Goal: Transaction & Acquisition: Purchase product/service

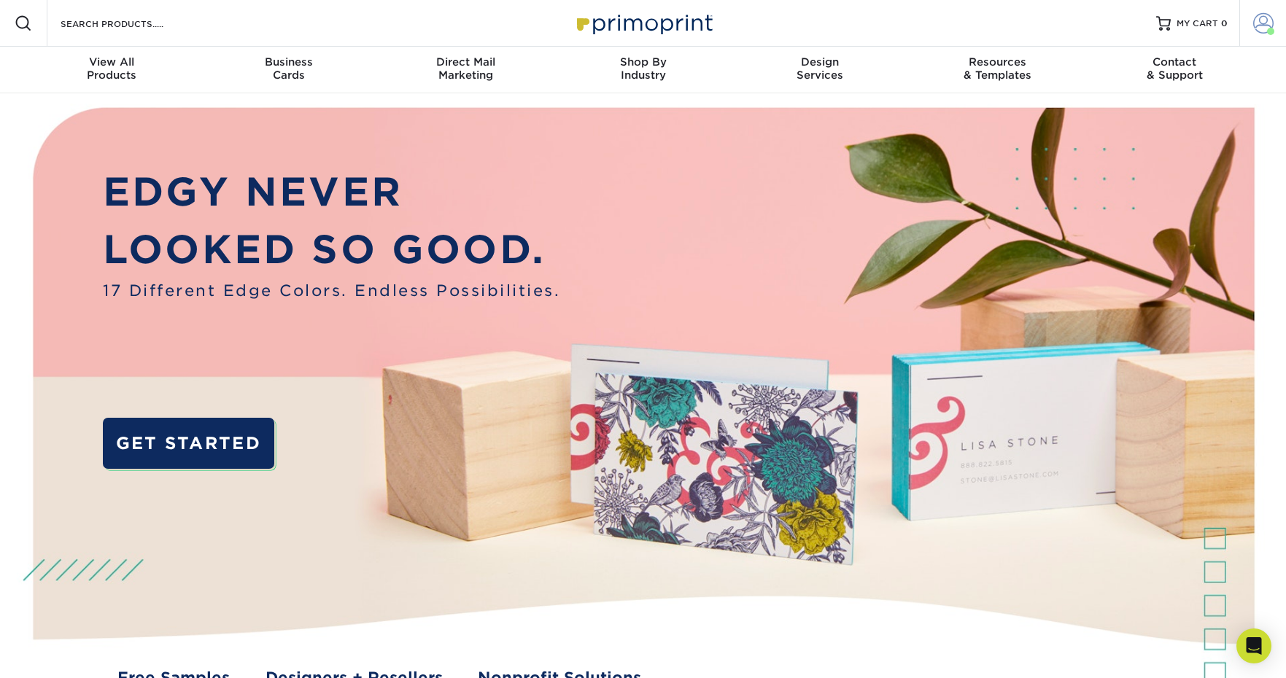
click at [1269, 27] on span at bounding box center [1263, 23] width 20 height 20
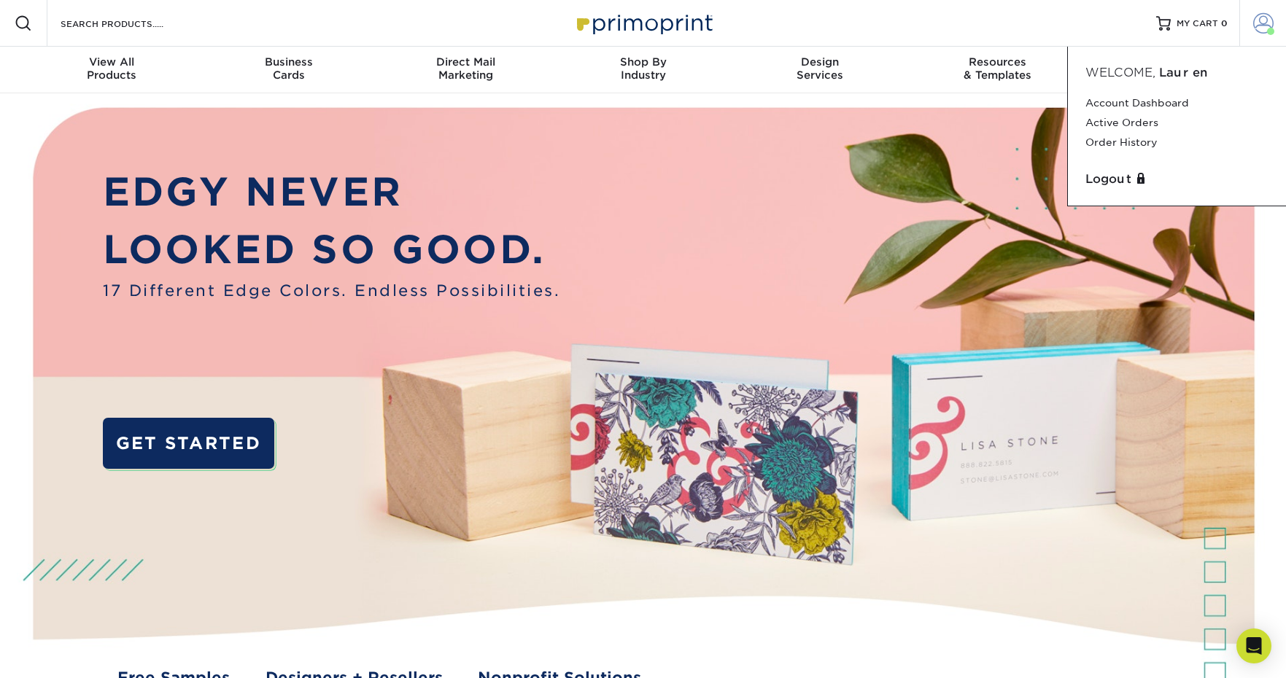
click at [1253, 26] on span at bounding box center [1263, 23] width 20 height 20
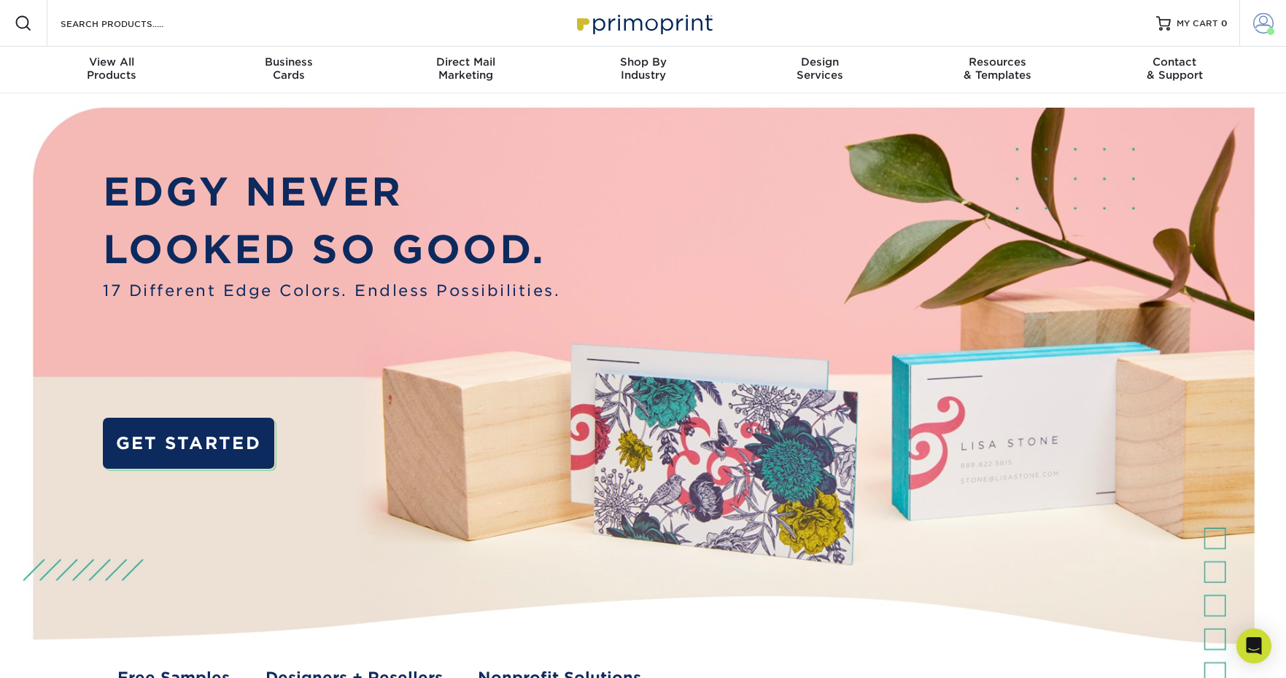
click at [1253, 26] on span at bounding box center [1263, 23] width 20 height 20
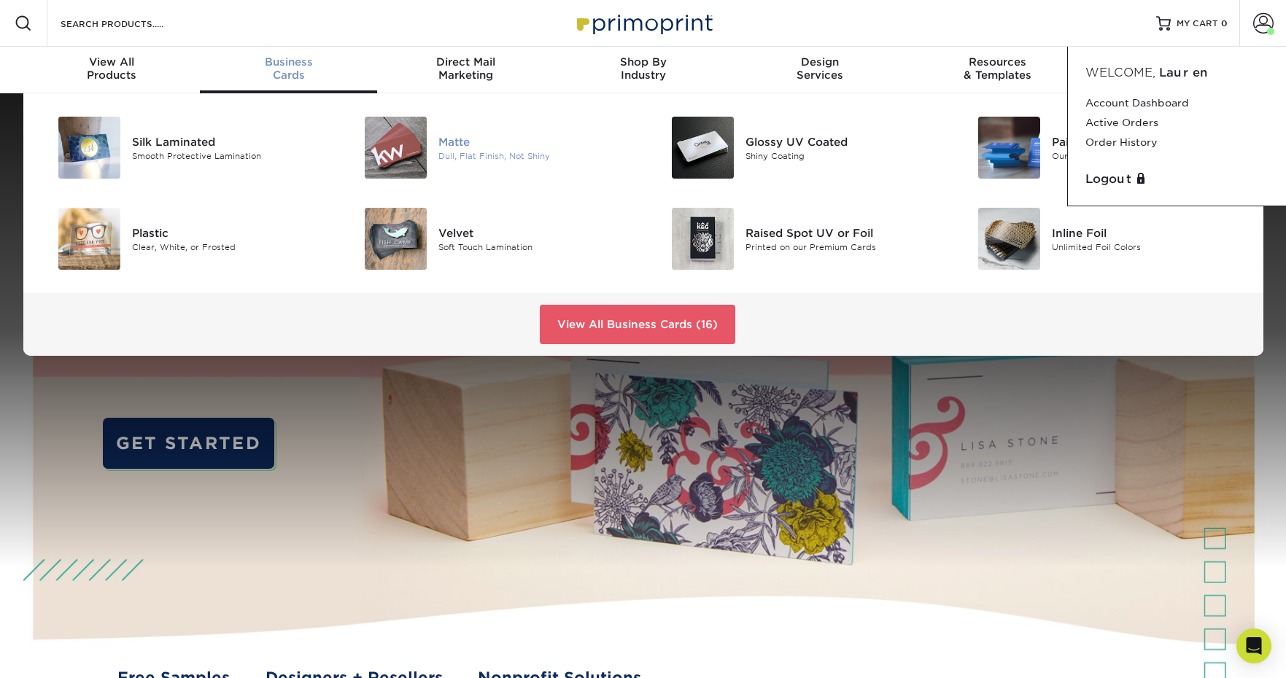
click at [390, 147] on img at bounding box center [396, 148] width 62 height 62
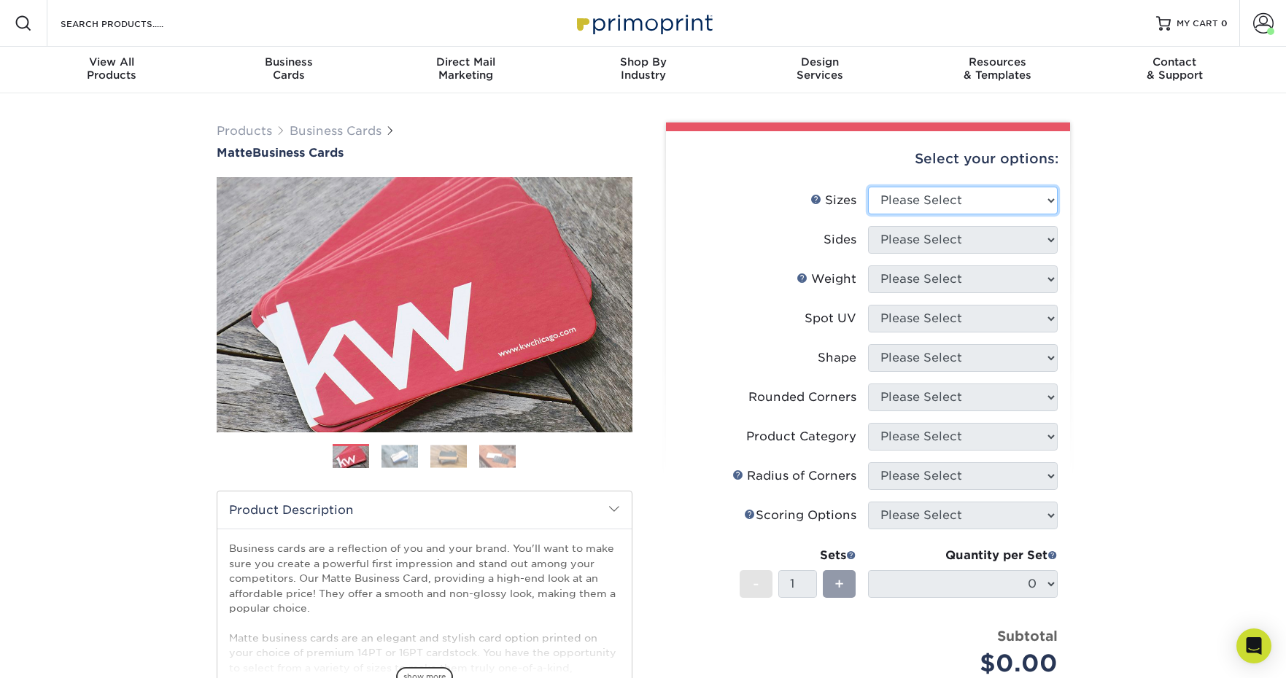
select select "2.00x3.50"
select select "13abbda7-1d64-4f25-8bb2-c179b224825d"
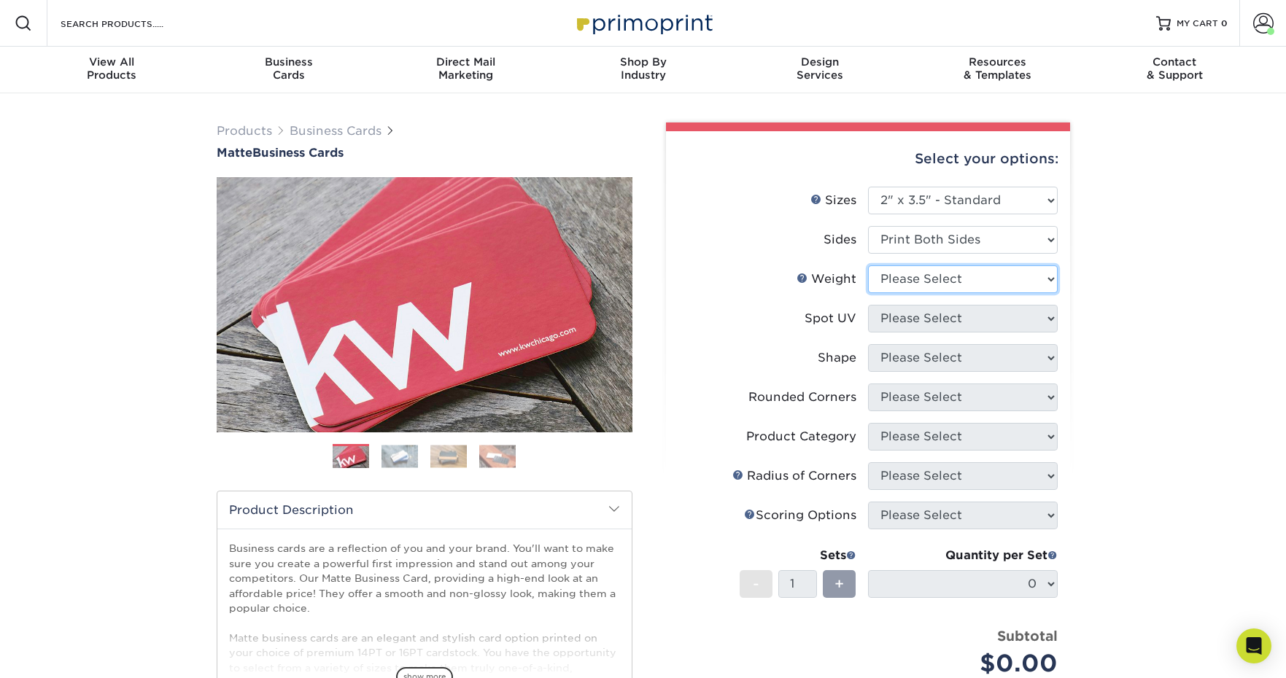
select select "16PT"
select select "3"
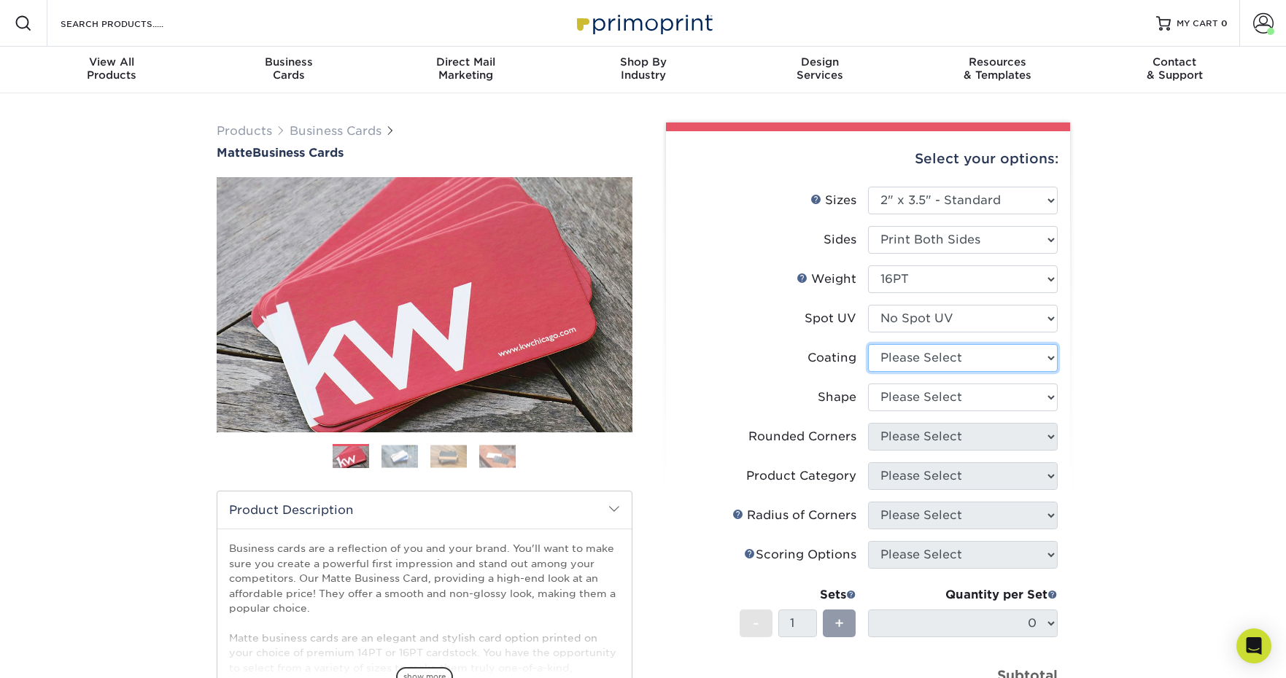
select select "121bb7b5-3b4d-429f-bd8d-bbf80e953313"
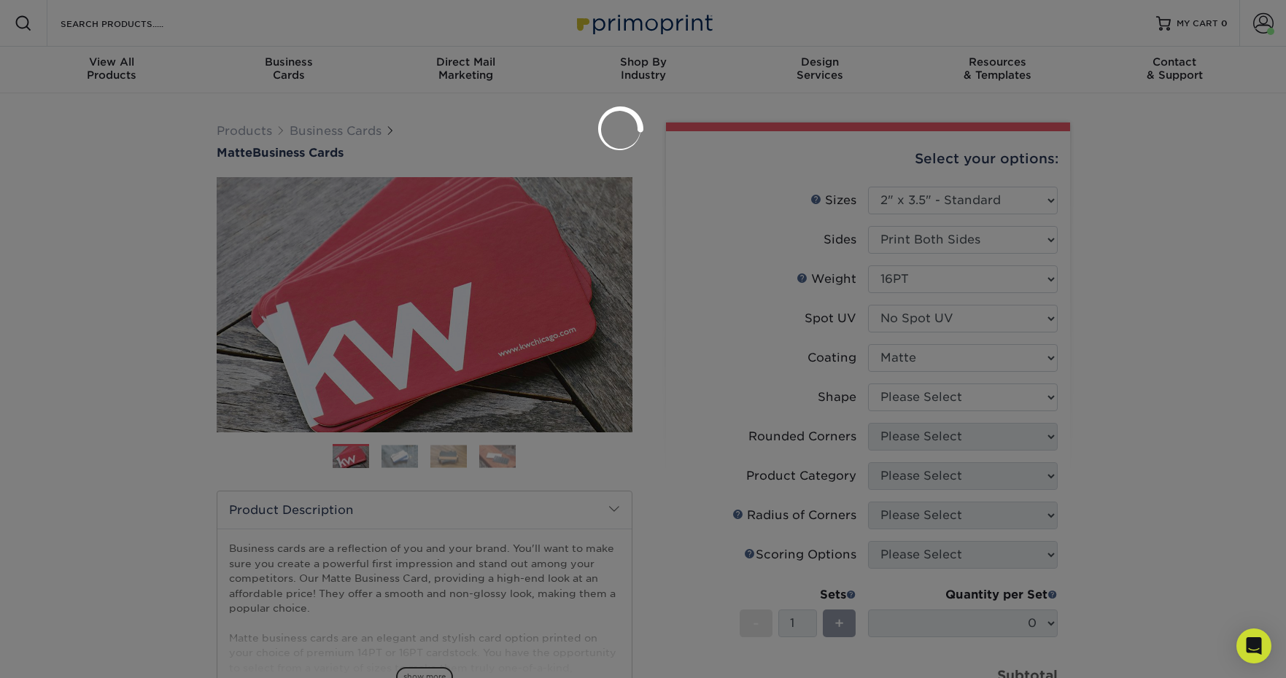
click at [916, 398] on div at bounding box center [643, 339] width 1286 height 678
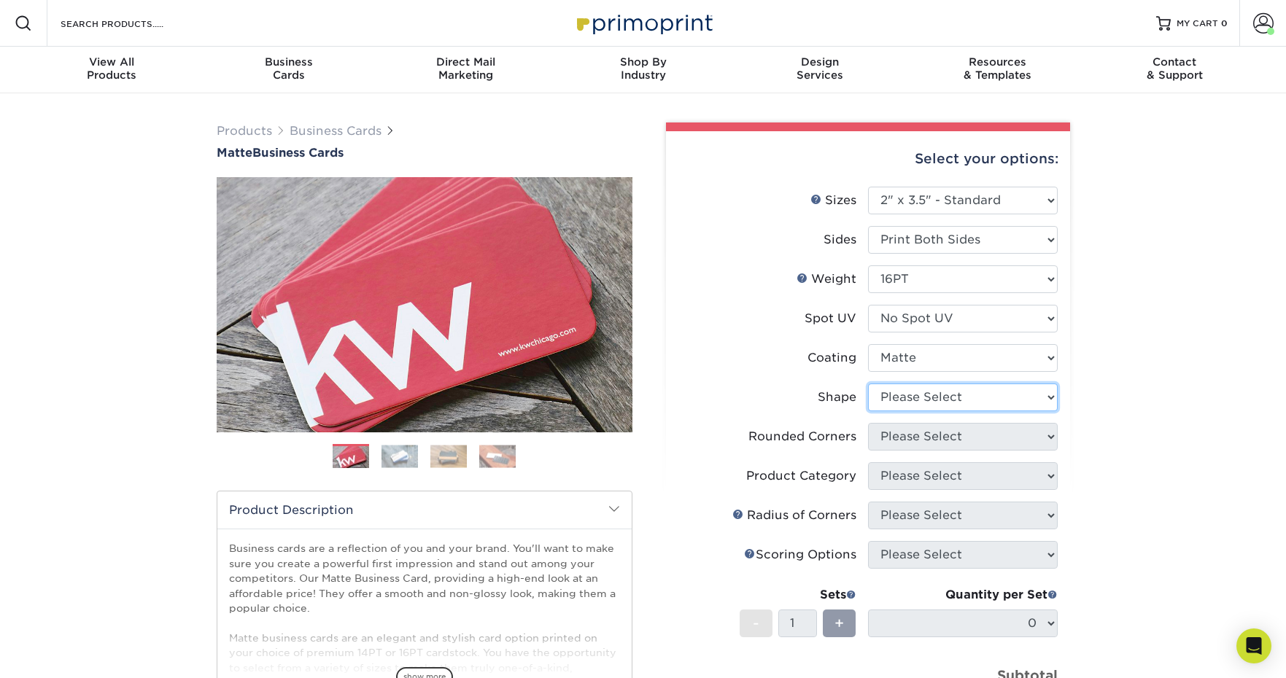
select select "standard"
select select "0"
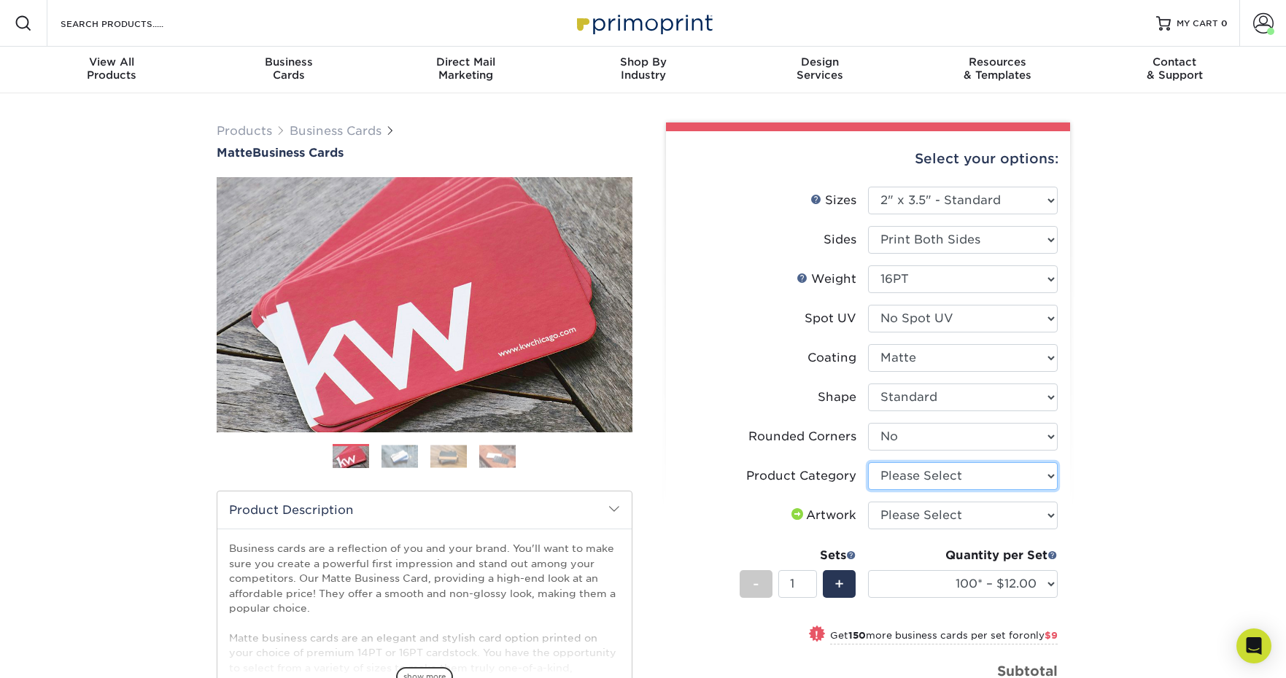
select select "3b5148f1-0588-4f88-a218-97bcfdce65c1"
select select "upload"
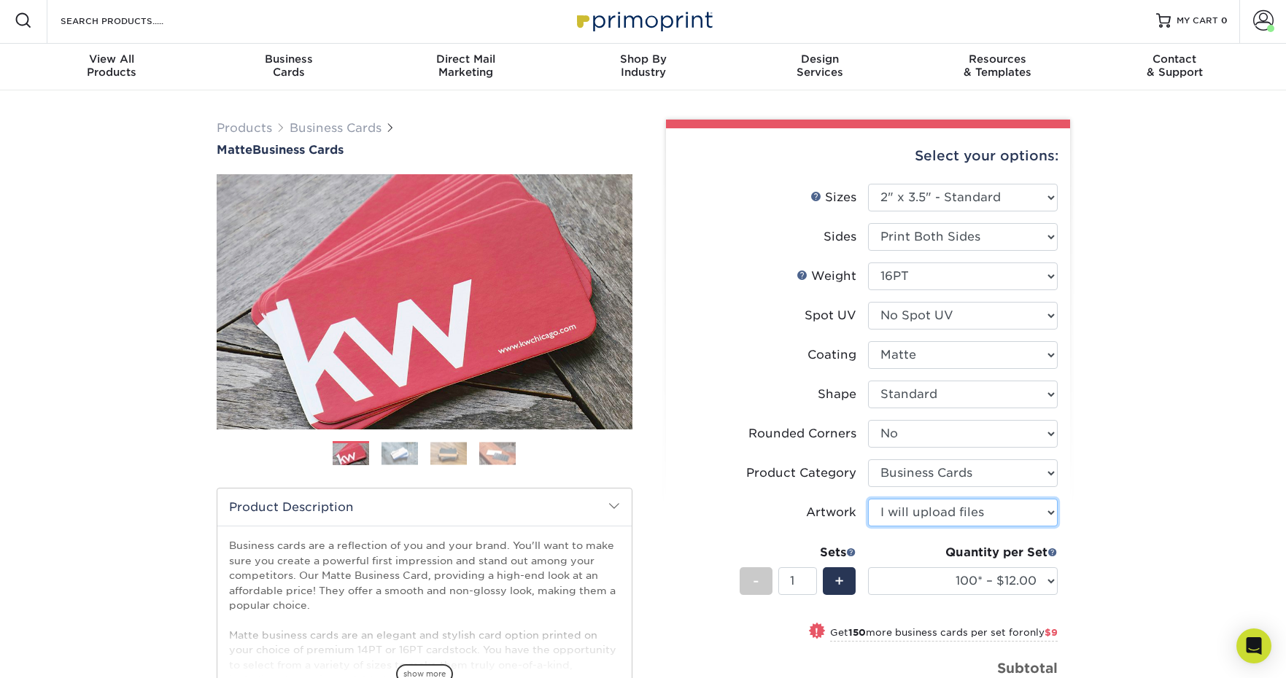
scroll to position [1, 1]
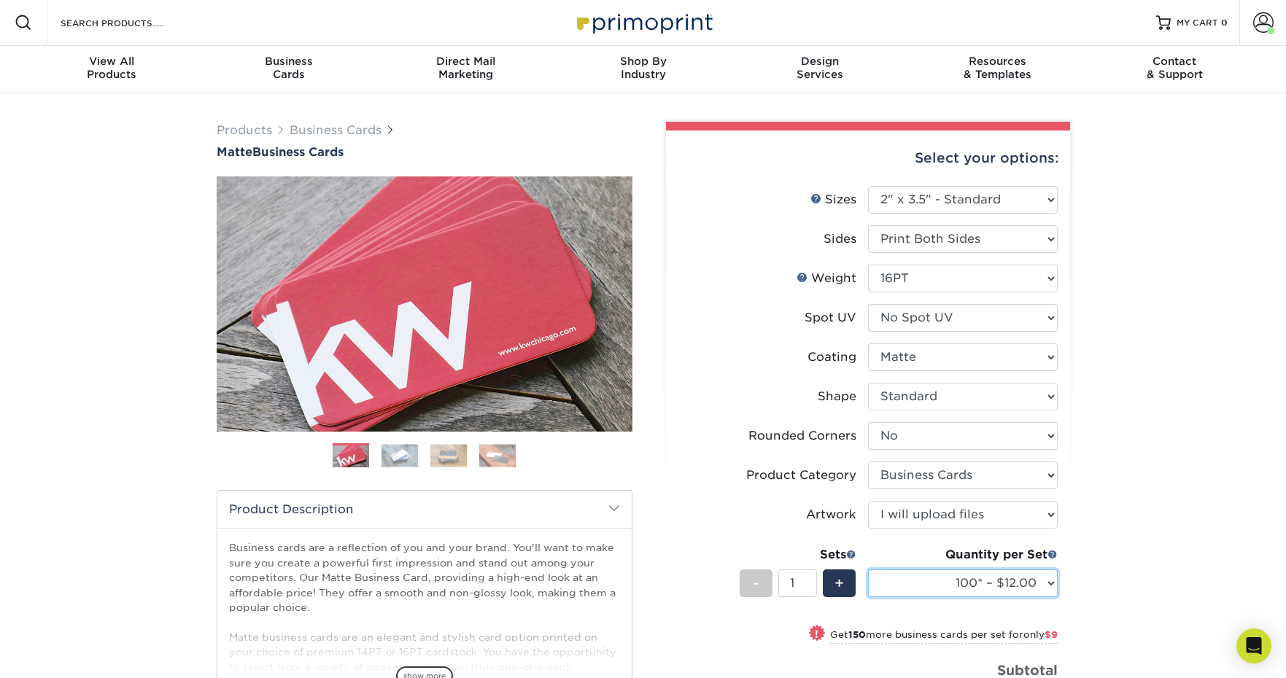
select select "500 – $42.00"
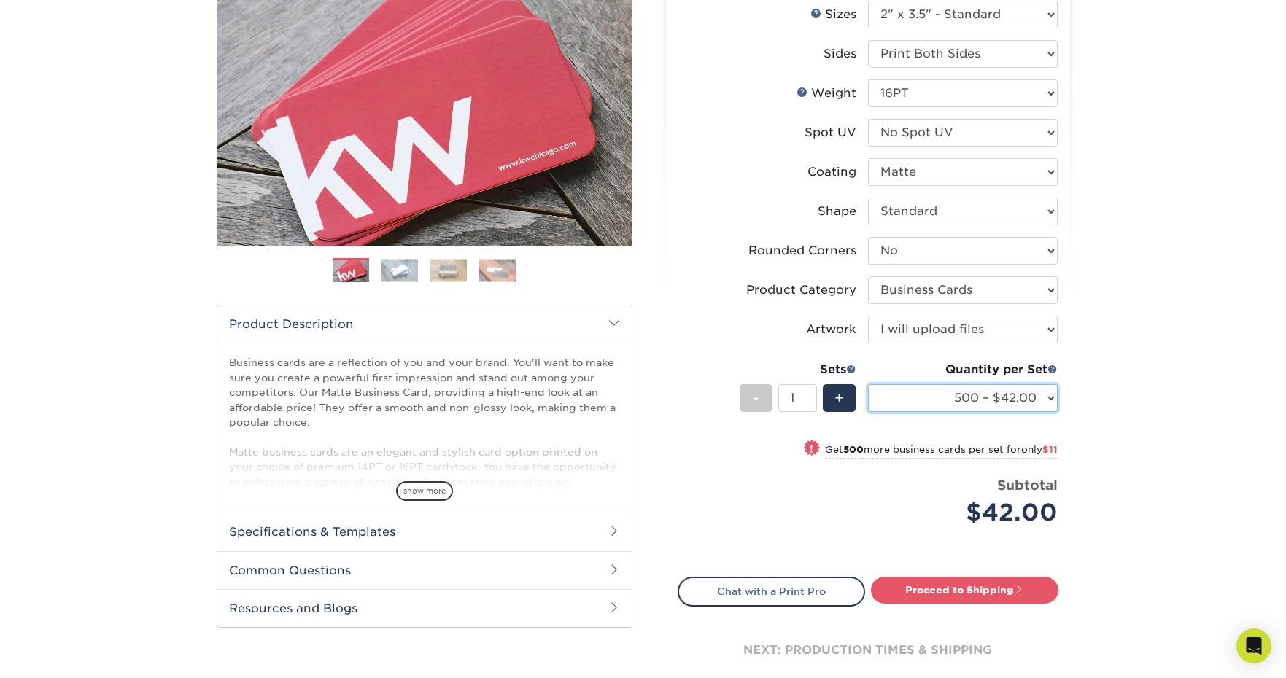
scroll to position [187, 0]
click at [1003, 581] on link "Proceed to Shipping" at bounding box center [964, 589] width 187 height 26
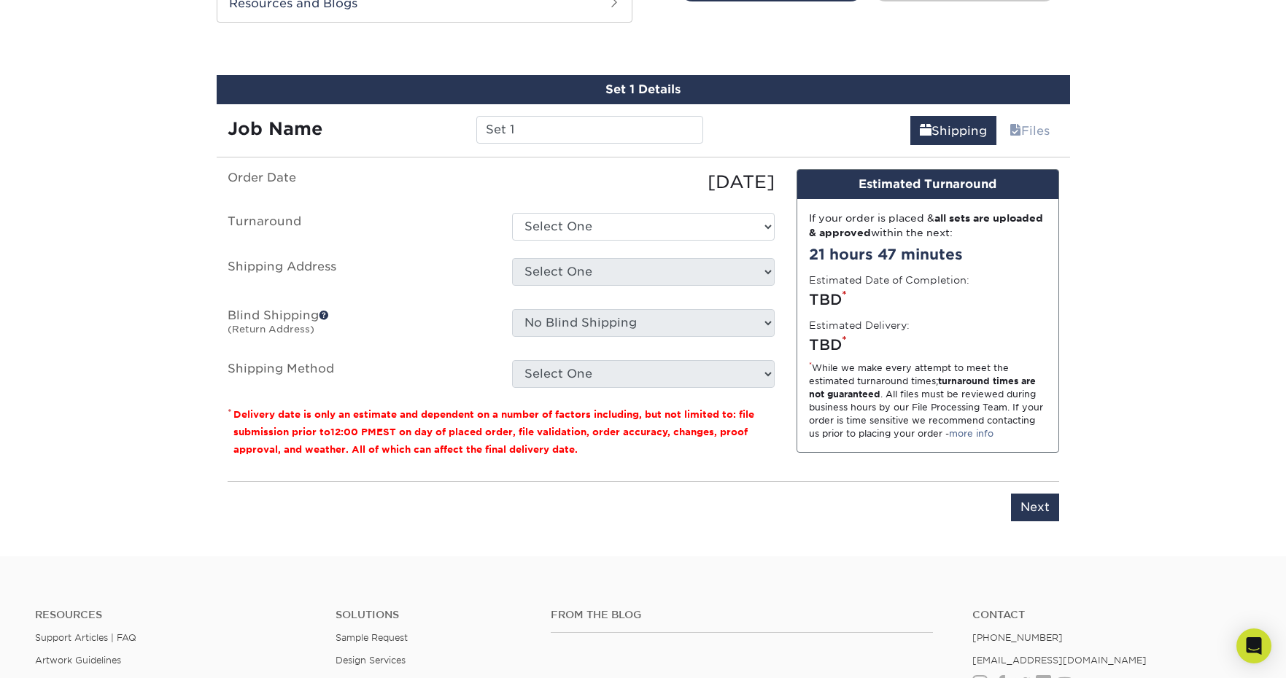
scroll to position [802, 0]
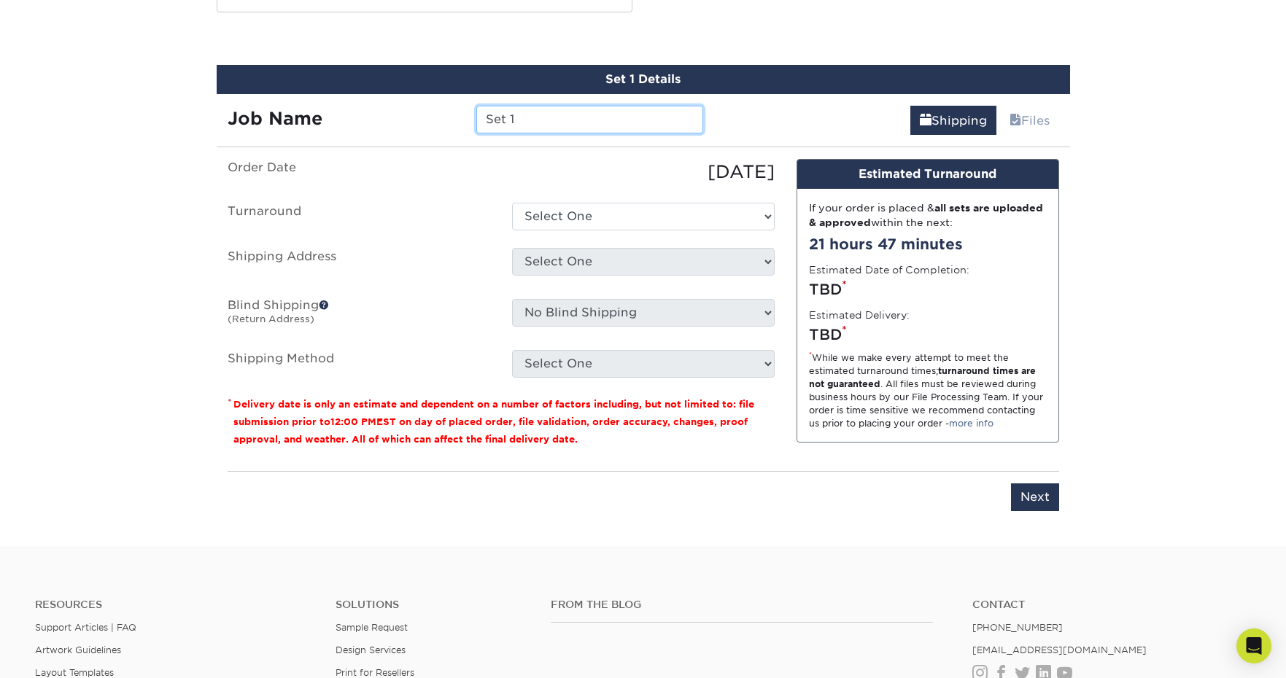
click at [567, 125] on input "Set 1" at bounding box center [589, 120] width 227 height 28
type input "[PERSON_NAME]"
click at [565, 187] on ul "Order Date 09/30/2025 Turnaround Select One 2-4 Business Days 2 Day Next Busine…" at bounding box center [501, 268] width 547 height 219
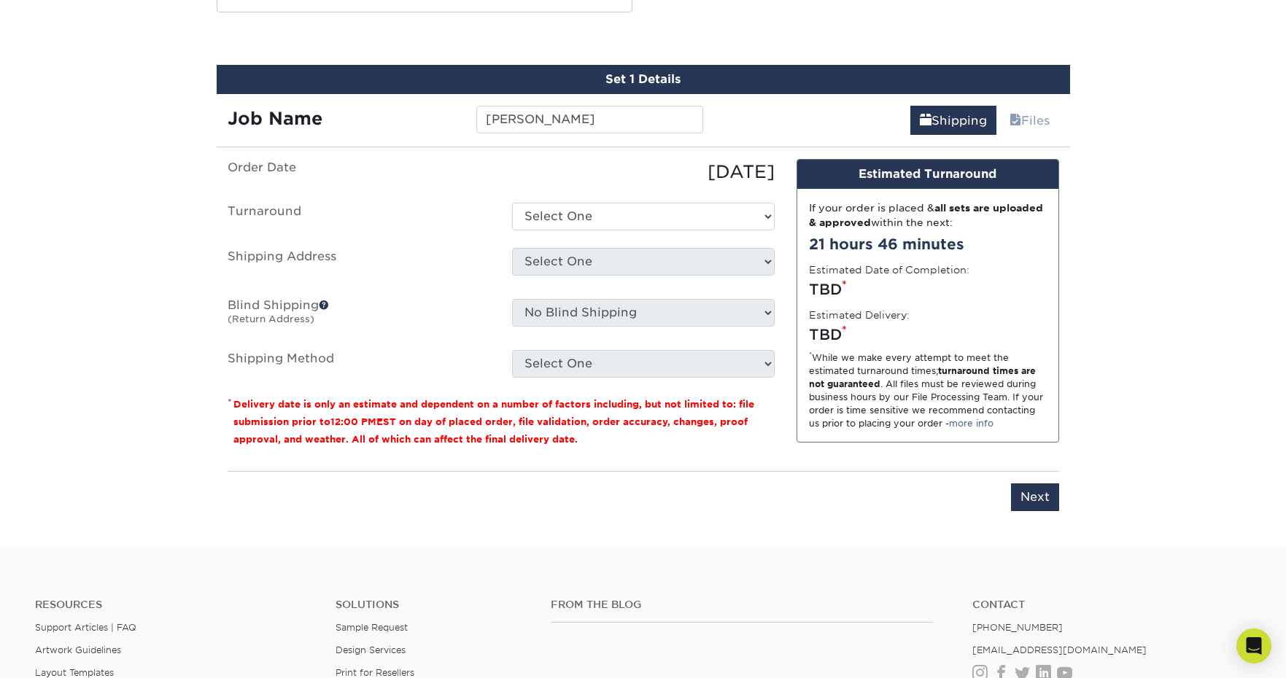
click at [563, 199] on ul "Order Date 09/30/2025 Turnaround Select One 2-4 Business Days 2 Day Next Busine…" at bounding box center [501, 268] width 547 height 219
select select "b78ebb40-f3d8-446a-8df3-6de10c612245"
select select "244863"
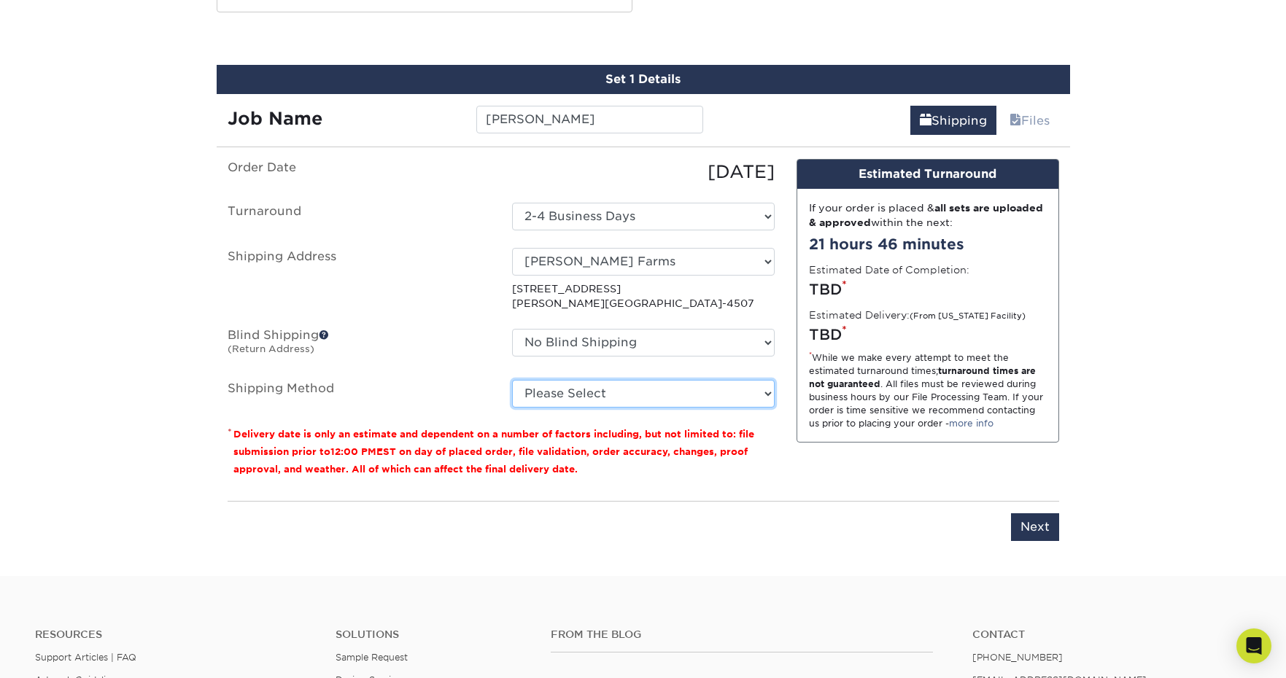
select select "03"
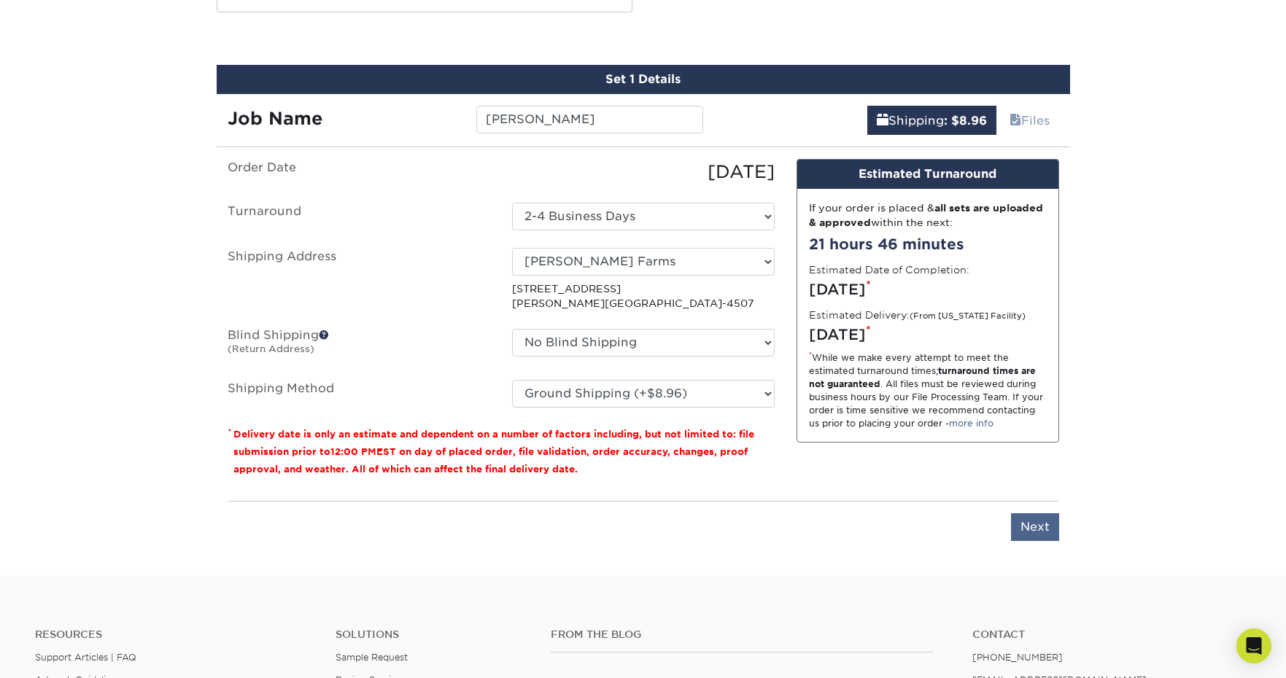
click at [1025, 523] on input "Next" at bounding box center [1035, 528] width 48 height 28
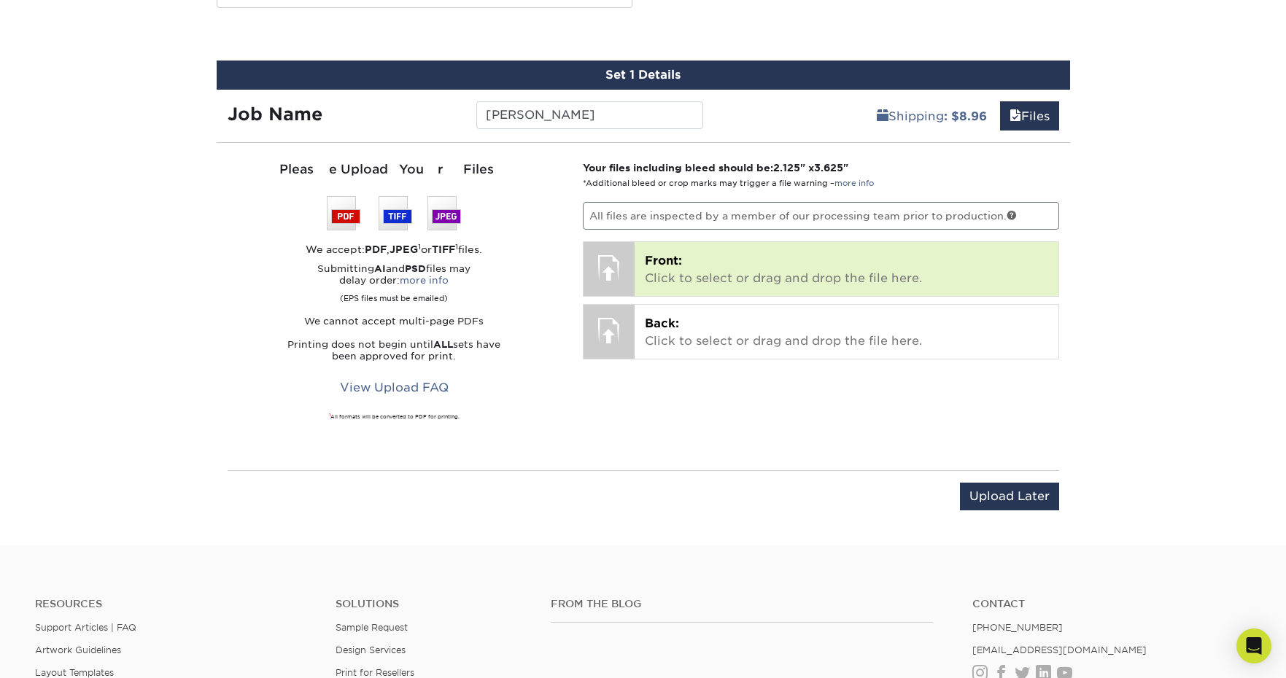
scroll to position [807, 0]
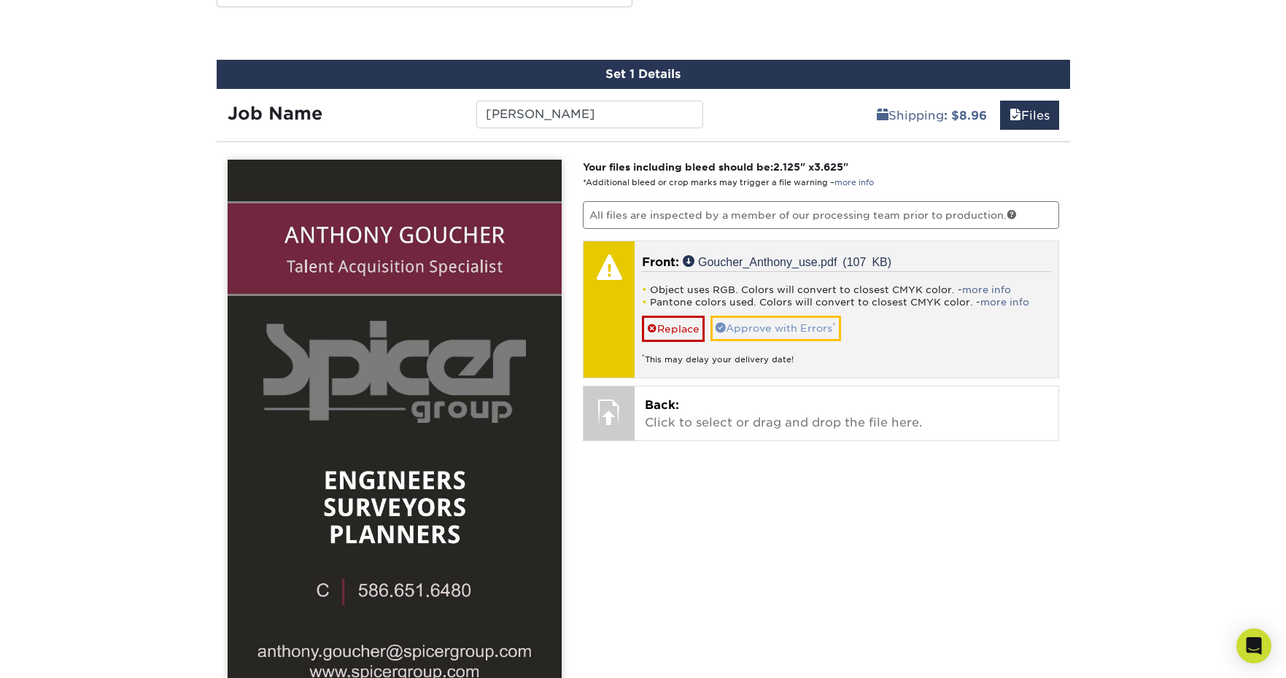
click at [800, 326] on link "Approve with Errors *" at bounding box center [776, 328] width 131 height 25
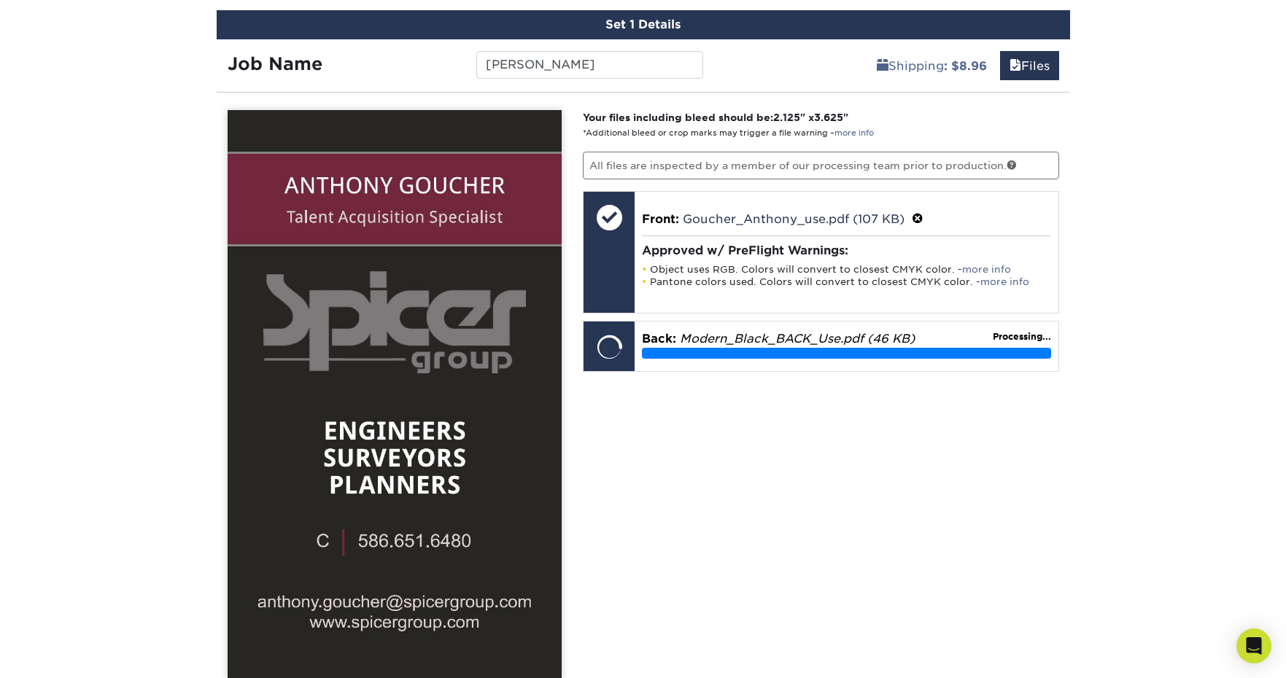
scroll to position [886, 0]
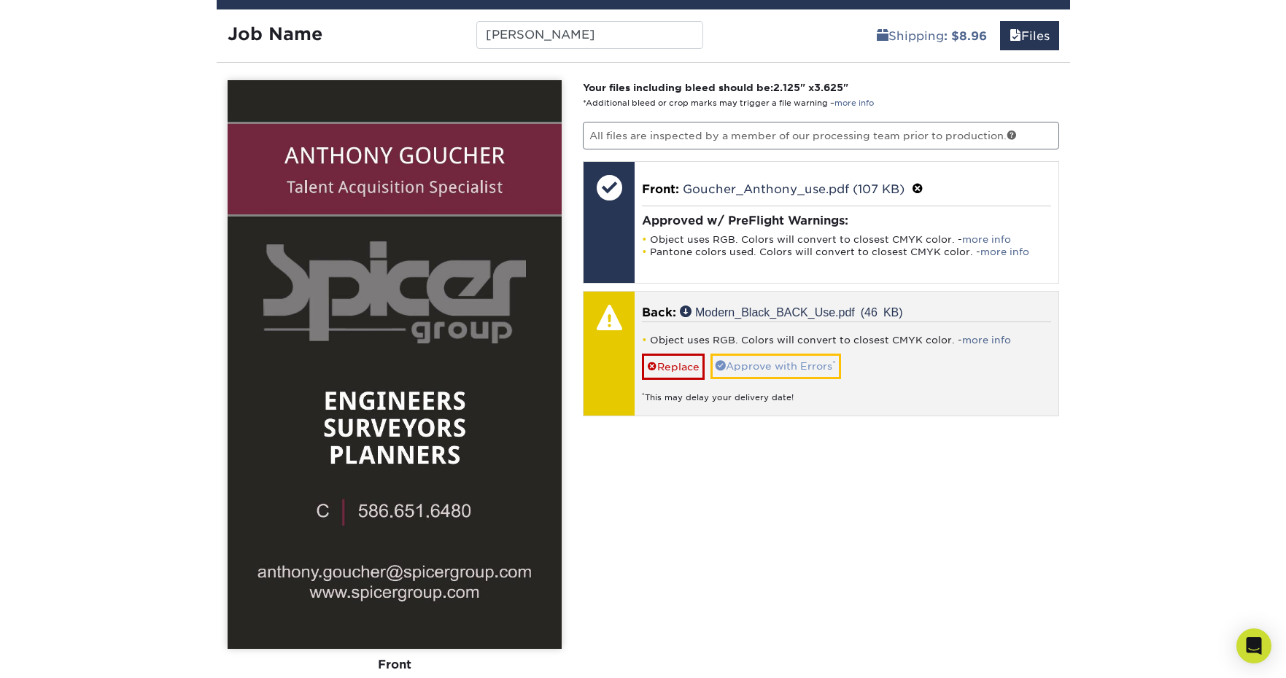
click at [814, 360] on link "Approve with Errors *" at bounding box center [776, 366] width 131 height 25
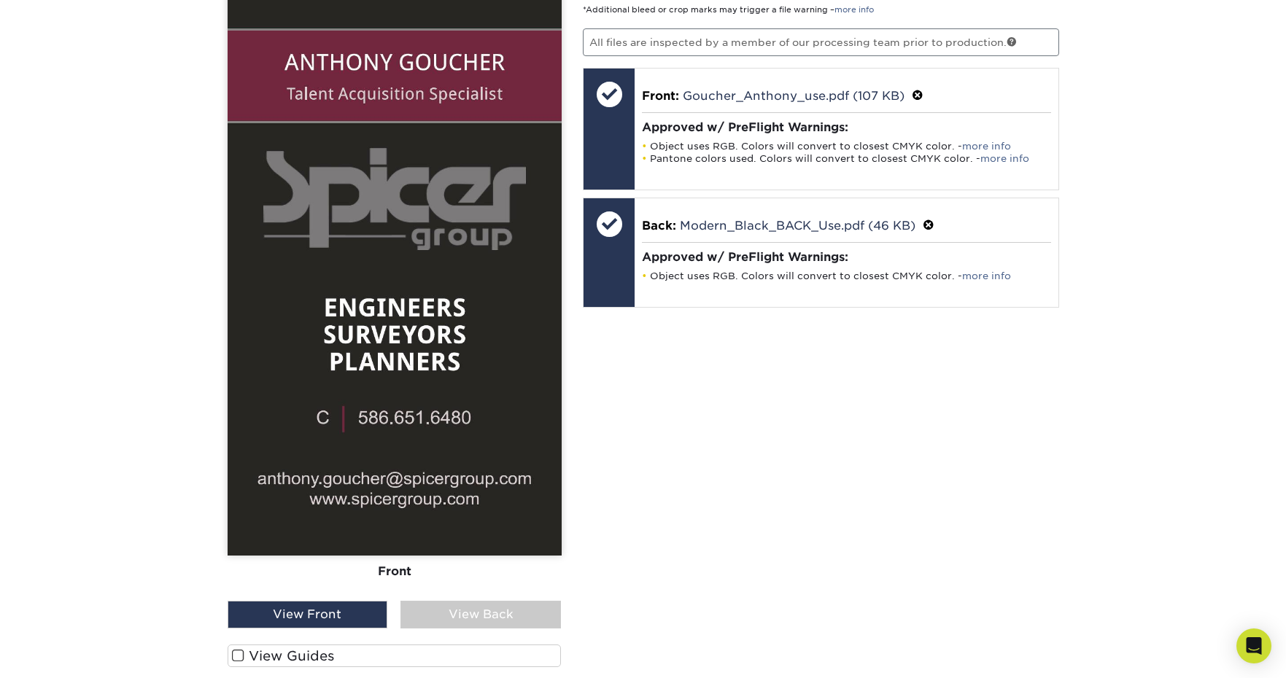
scroll to position [1008, 0]
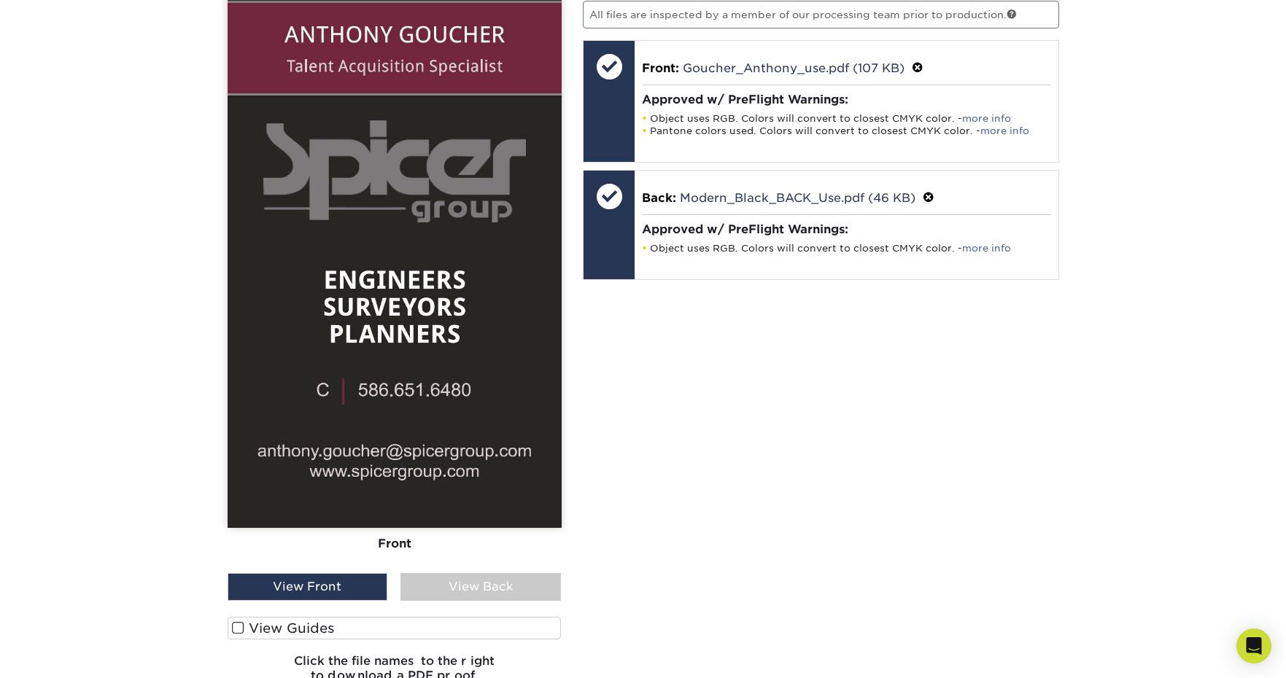
click at [484, 586] on div "View Back" at bounding box center [481, 587] width 161 height 28
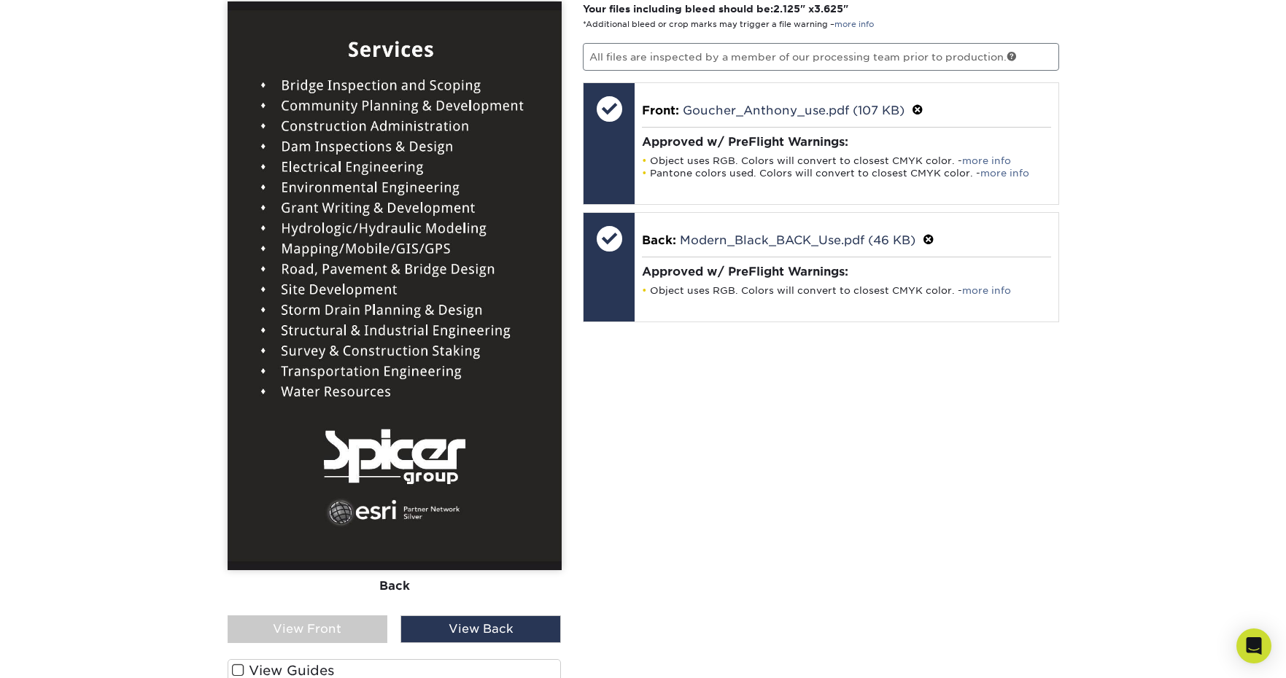
scroll to position [964, 0]
click at [336, 629] on div "View Front" at bounding box center [308, 630] width 161 height 28
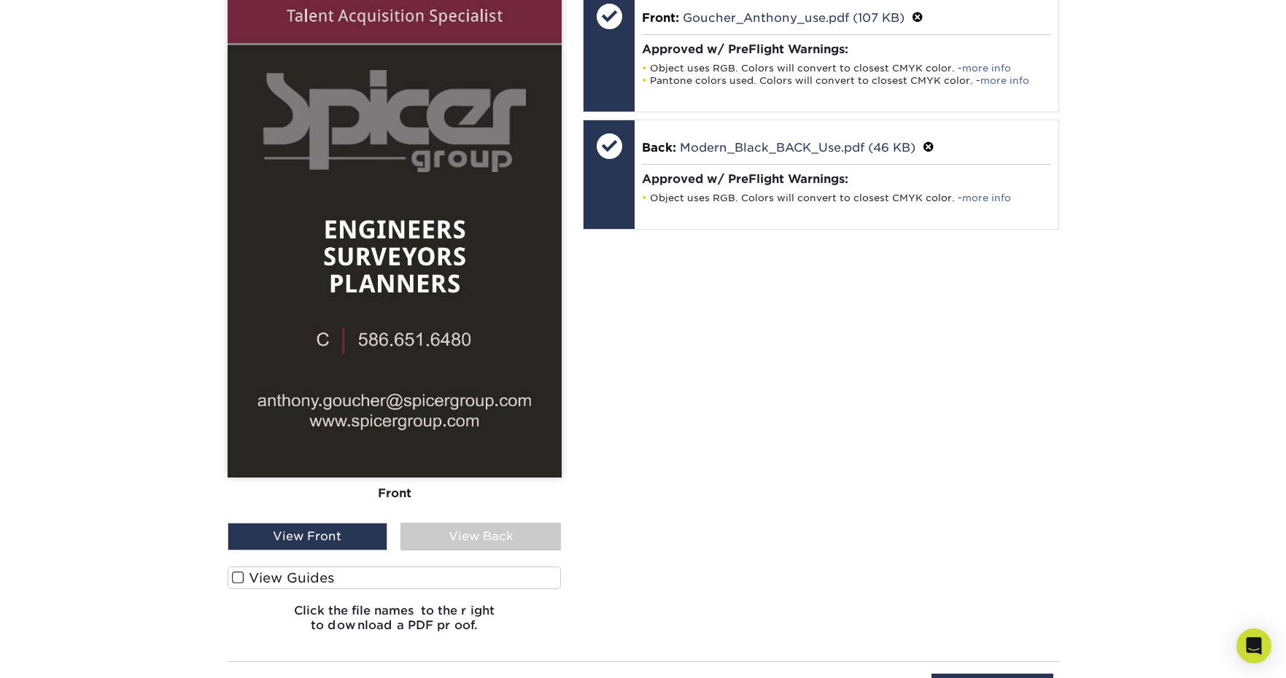
scroll to position [1164, 0]
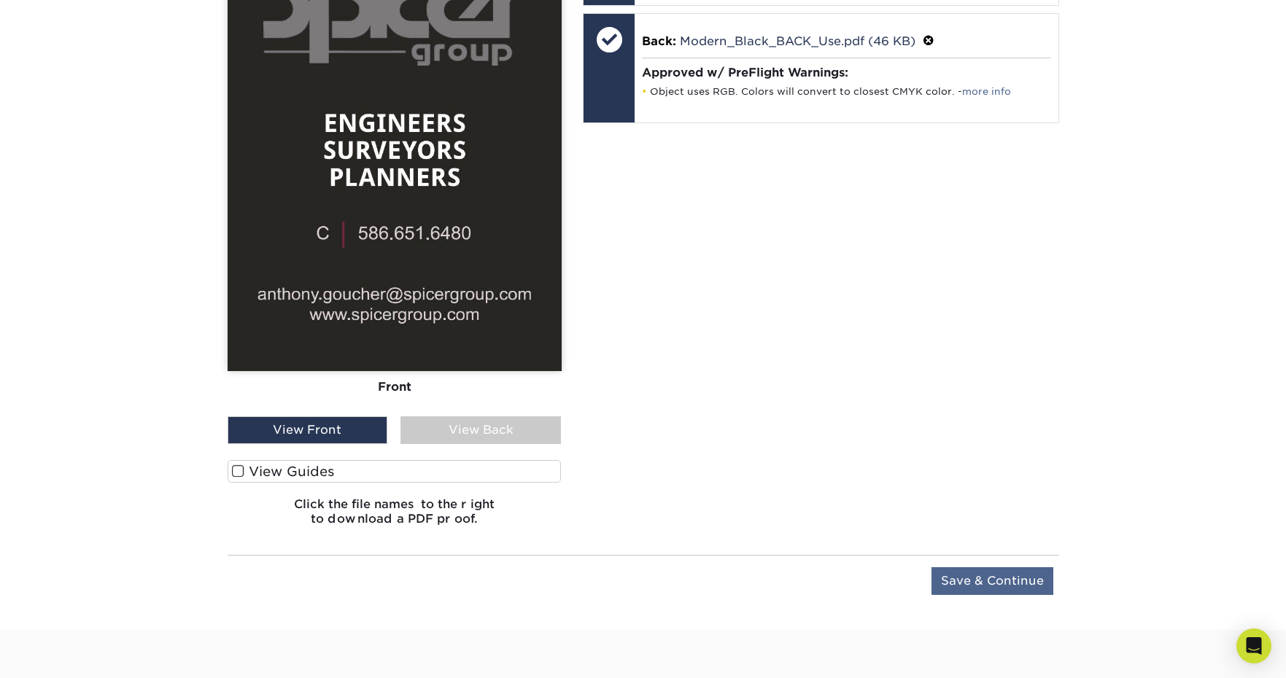
click at [962, 570] on input "Save & Continue" at bounding box center [993, 582] width 122 height 28
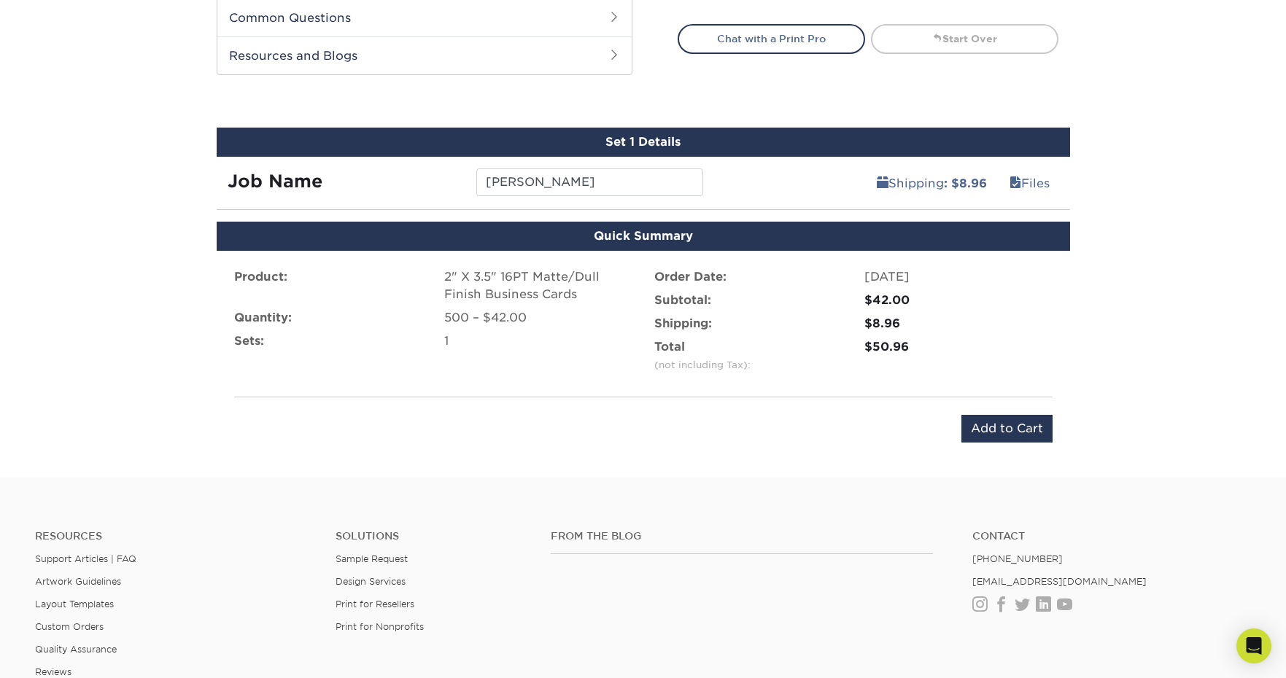
scroll to position [726, 0]
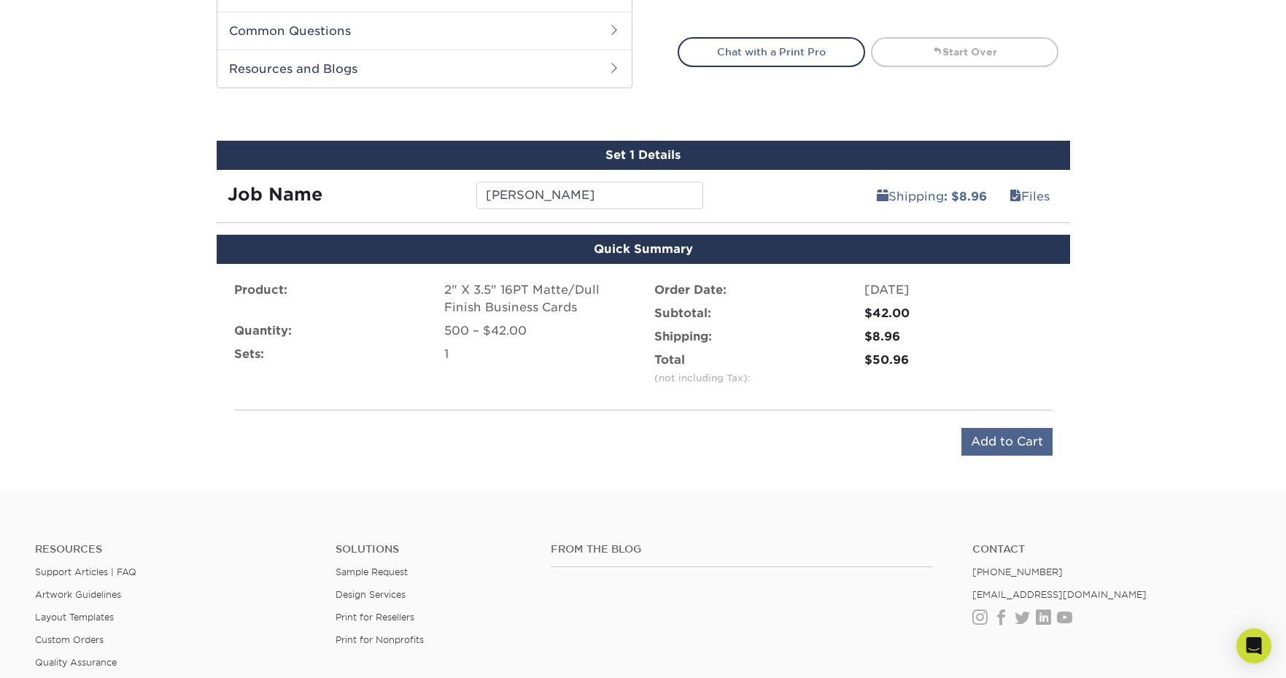
click at [1009, 446] on input "Add to Cart" at bounding box center [1007, 442] width 91 height 28
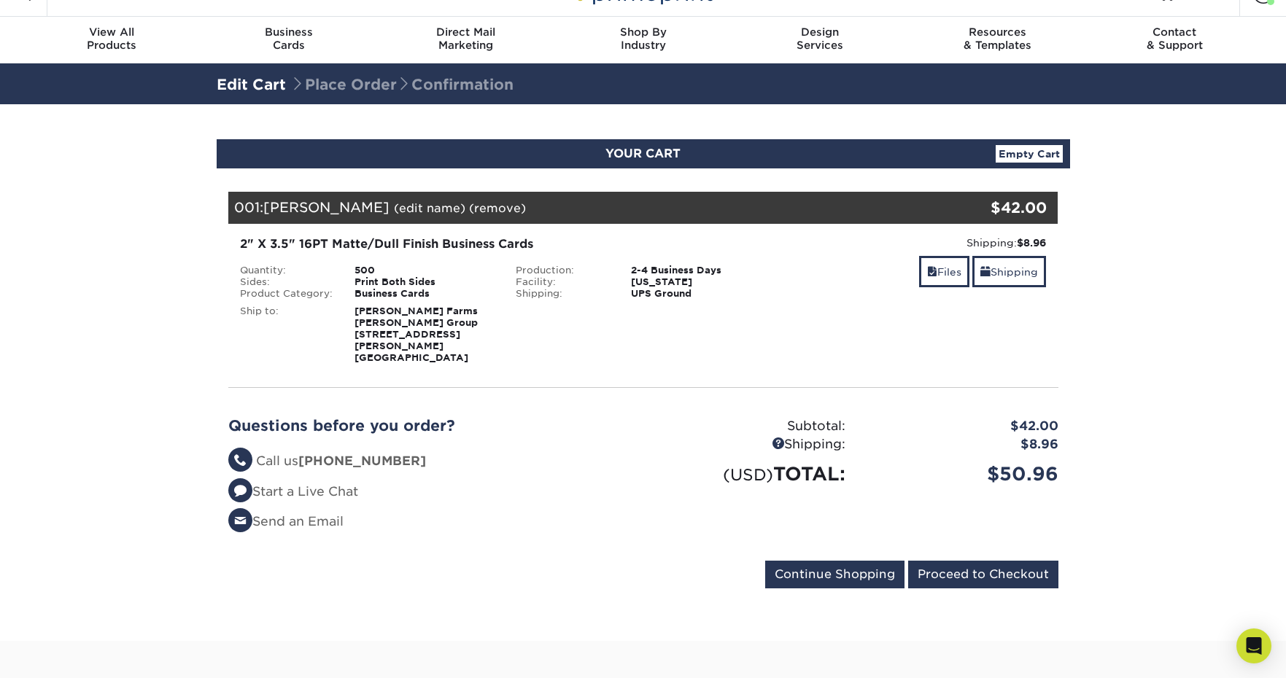
scroll to position [31, 0]
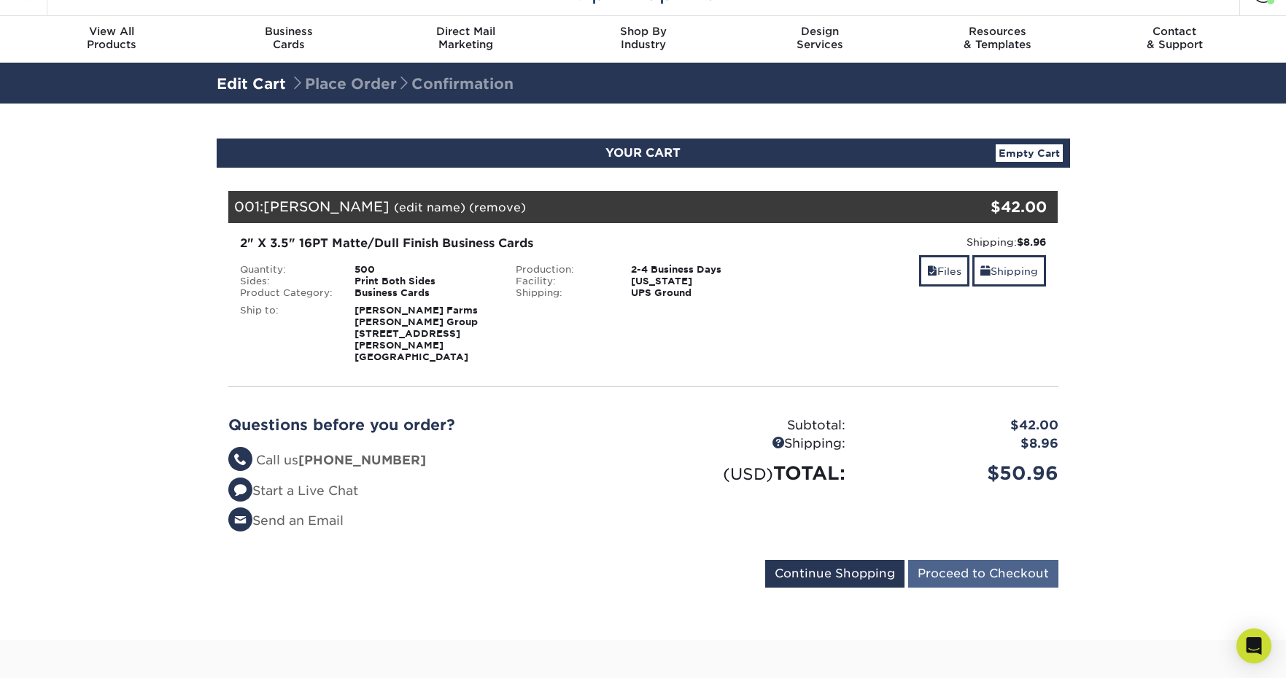
click at [983, 560] on input "Proceed to Checkout" at bounding box center [983, 574] width 150 height 28
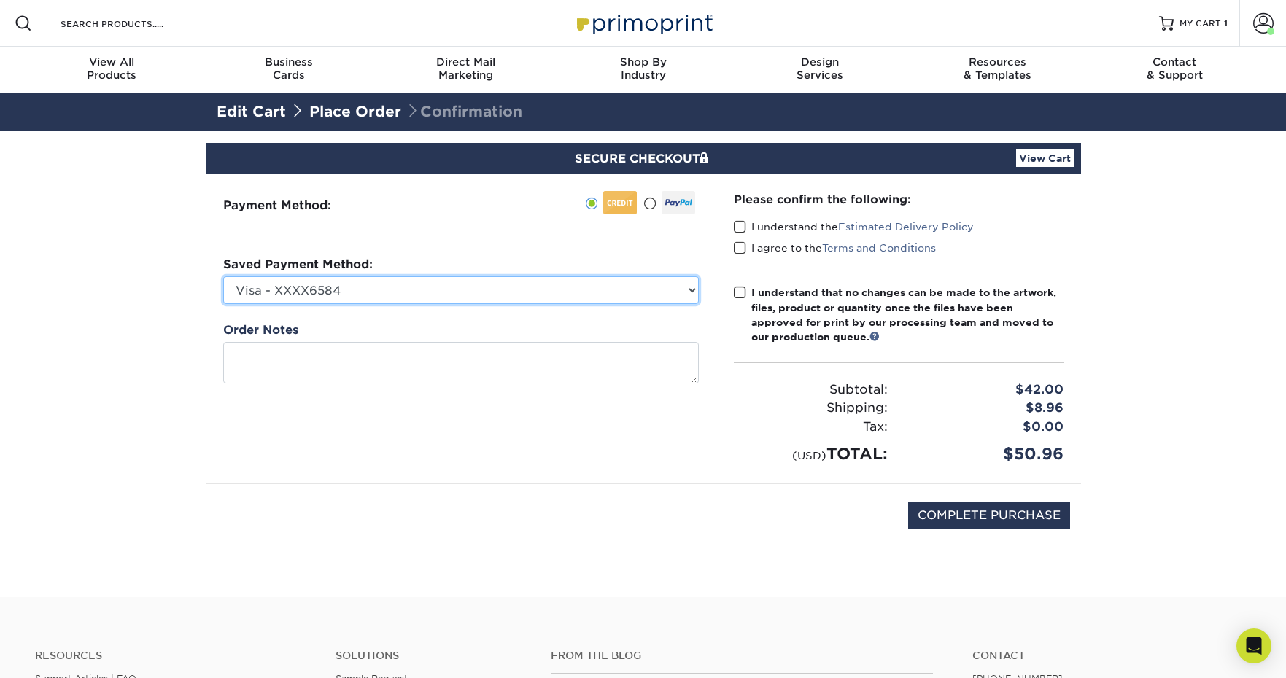
select select "70891"
select select
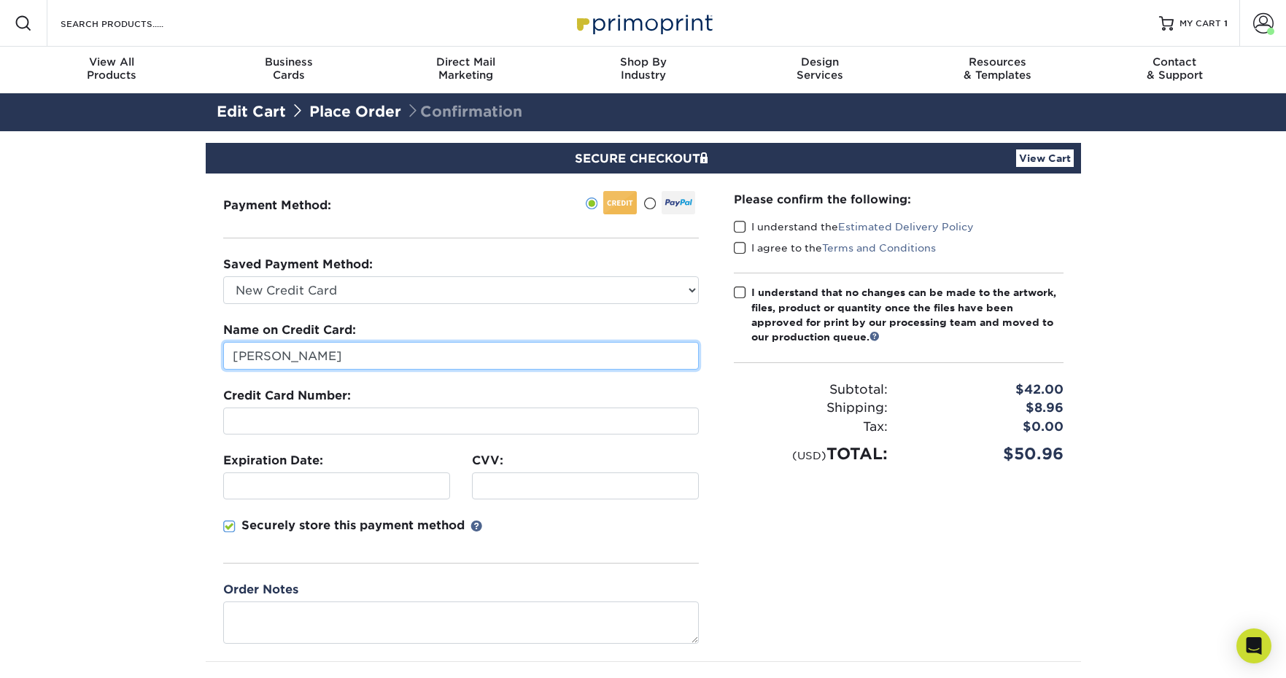
click at [320, 355] on input "Lauren Jahnke" at bounding box center [461, 356] width 476 height 28
type input "Aaron Bedford"
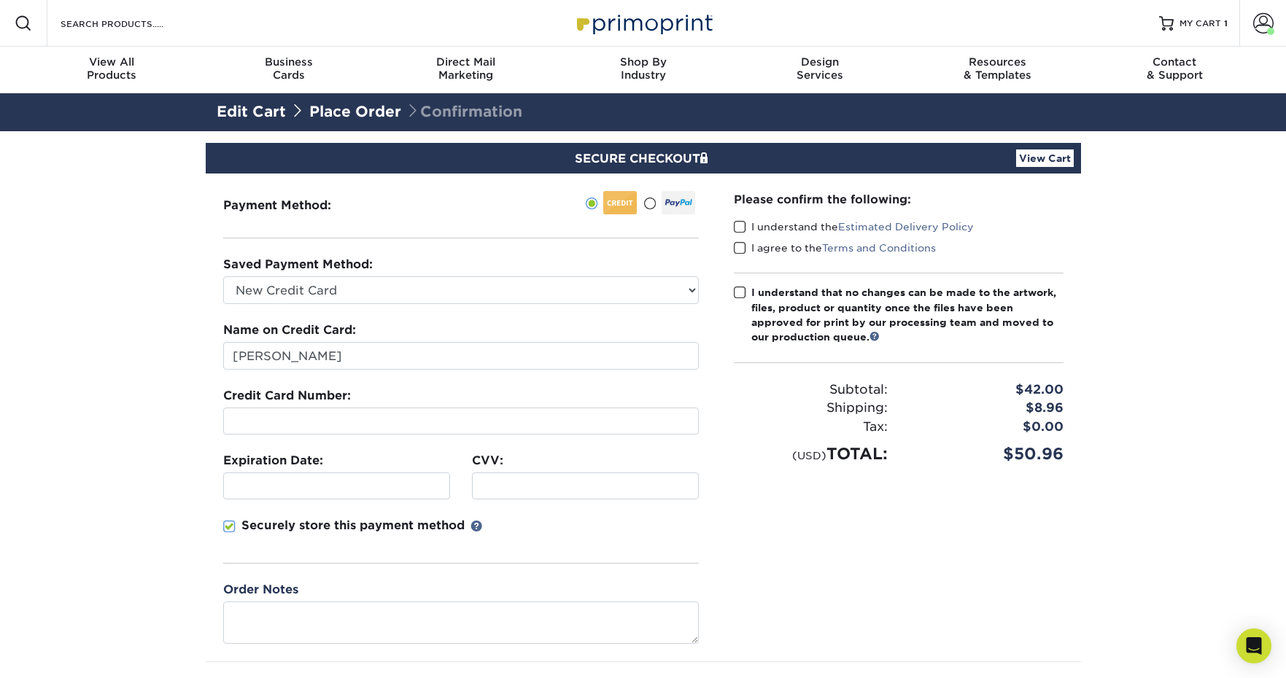
click at [313, 429] on div at bounding box center [461, 421] width 476 height 27
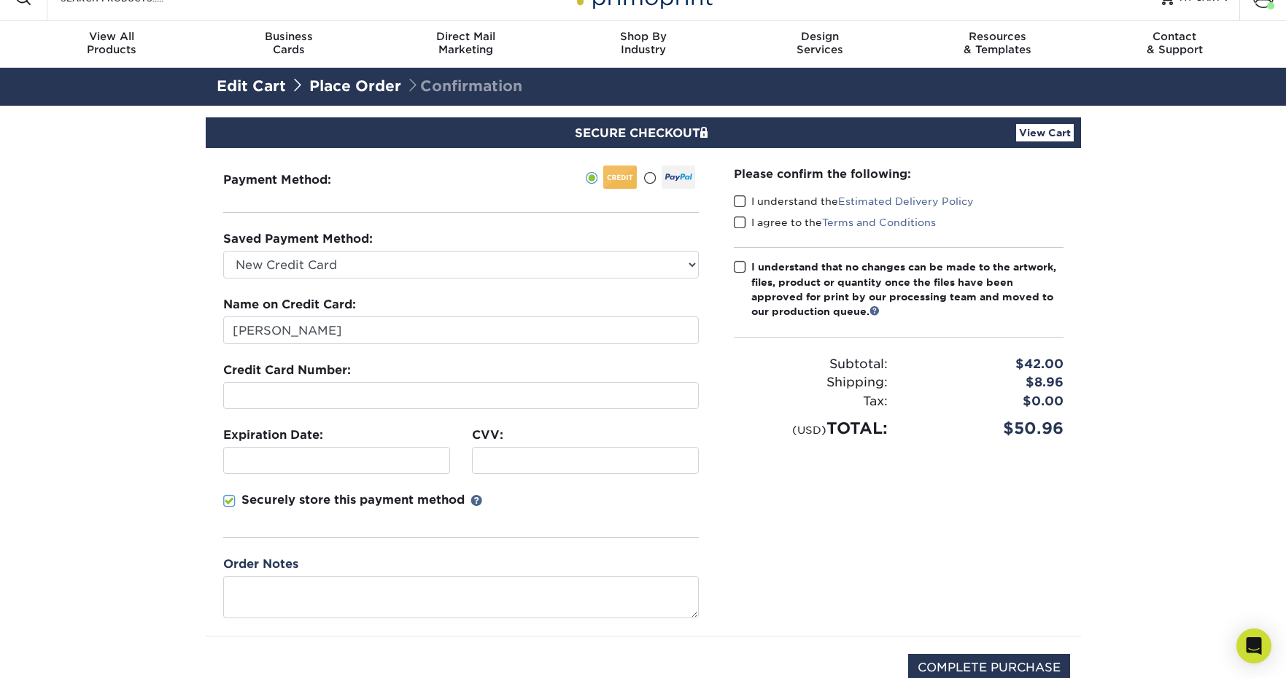
scroll to position [73, 0]
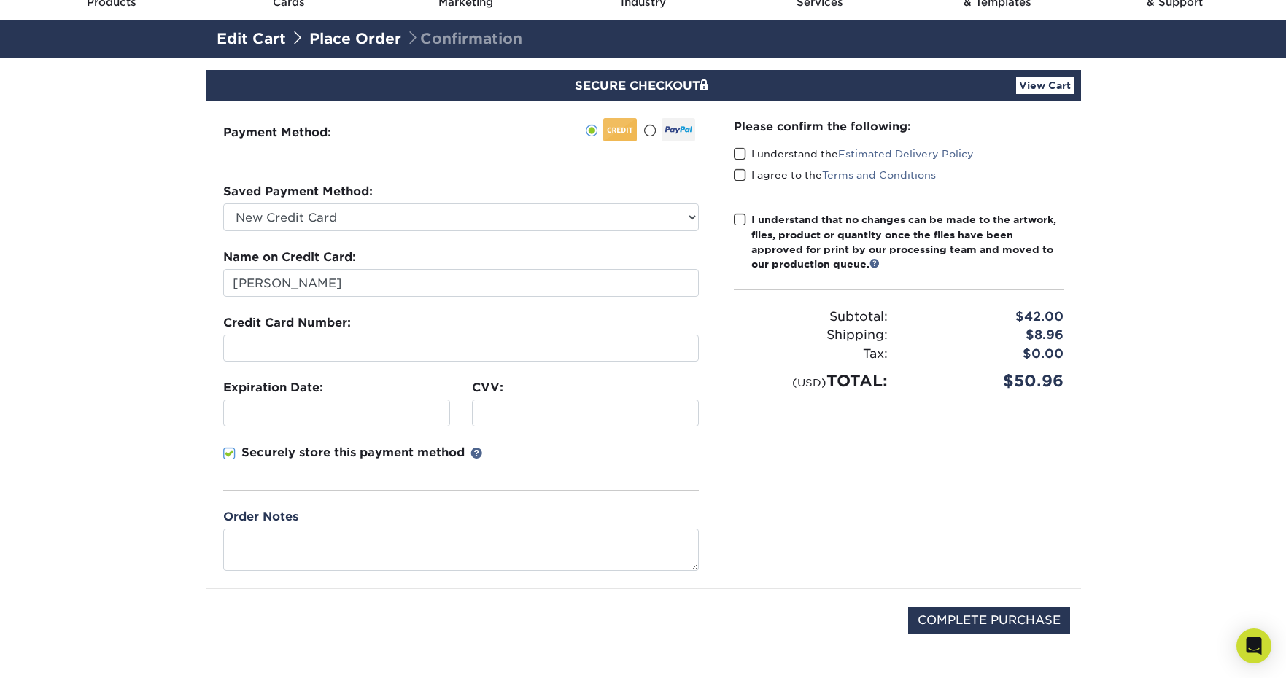
click at [743, 153] on span at bounding box center [740, 154] width 12 height 14
click at [0, 0] on input "I understand the Estimated Delivery Policy" at bounding box center [0, 0] width 0 height 0
drag, startPoint x: 737, startPoint y: 179, endPoint x: 743, endPoint y: 194, distance: 15.7
click at [736, 179] on span at bounding box center [740, 176] width 12 height 14
click at [0, 0] on input "I agree to the Terms and Conditions" at bounding box center [0, 0] width 0 height 0
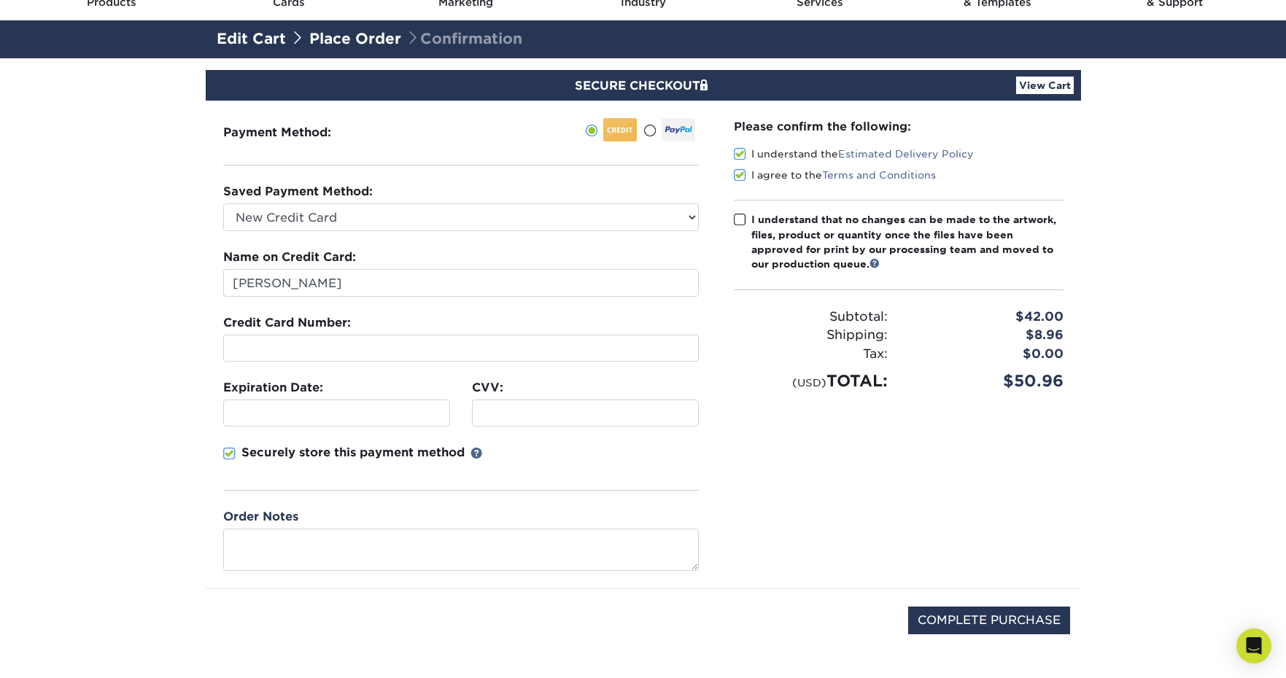
click at [742, 217] on span at bounding box center [740, 220] width 12 height 14
click at [0, 0] on input "I understand that no changes can be made to the artwork, files, product or quan…" at bounding box center [0, 0] width 0 height 0
click at [1009, 611] on input "COMPLETE PURCHASE" at bounding box center [989, 621] width 162 height 28
type input "PROCESSING, PLEASE WAIT..."
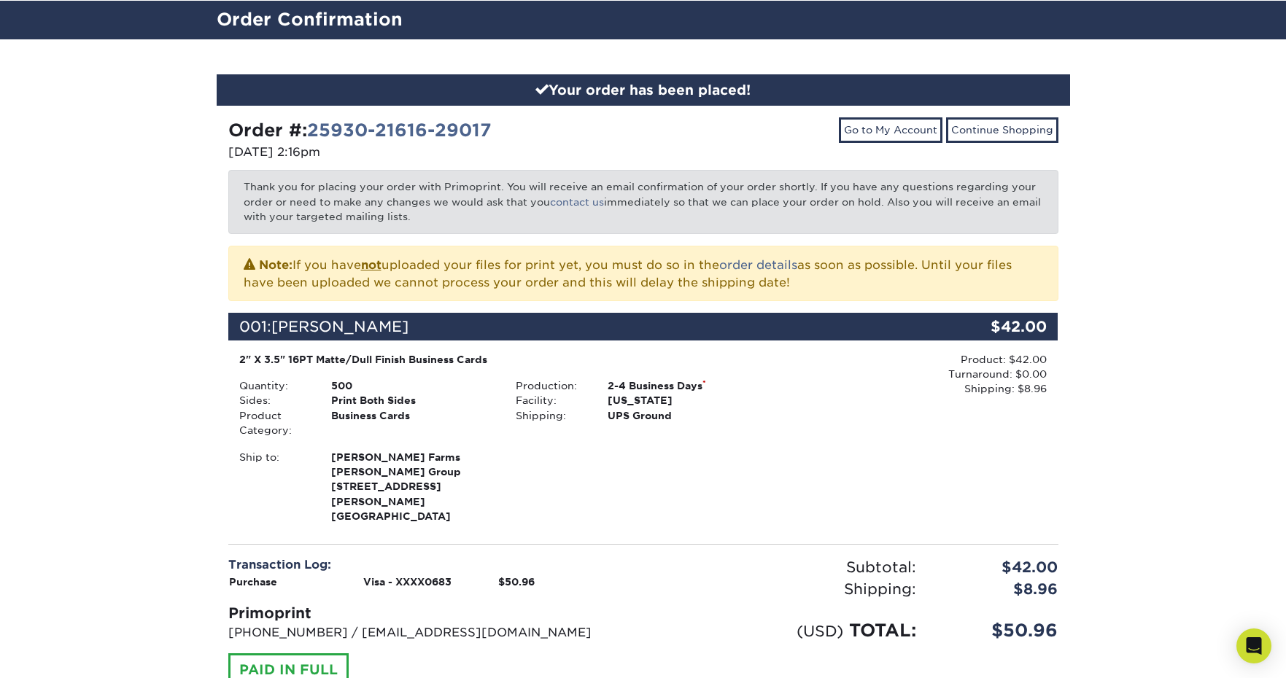
scroll to position [93, 0]
